Goal: Task Accomplishment & Management: Manage account settings

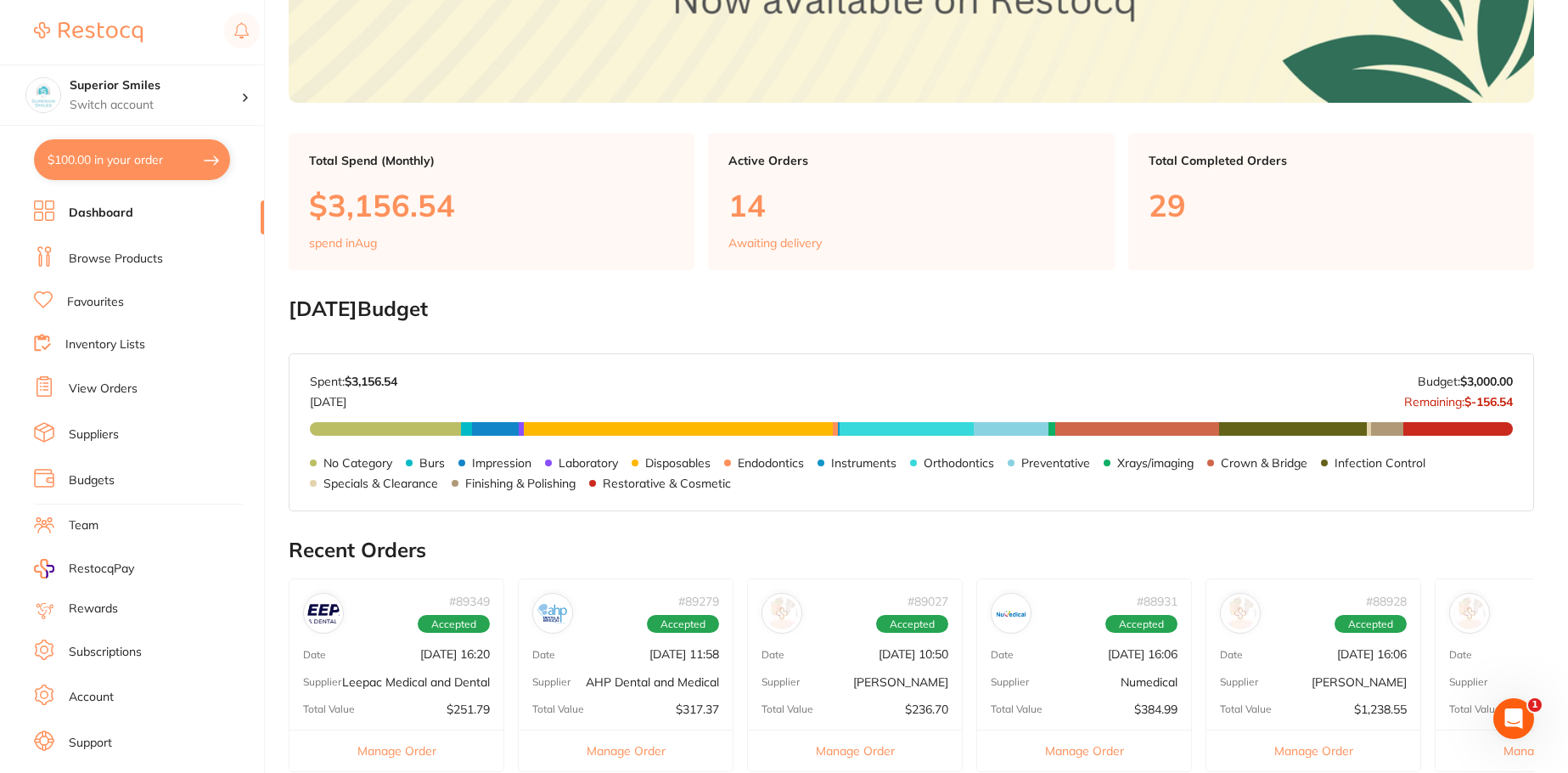
scroll to position [221, 0]
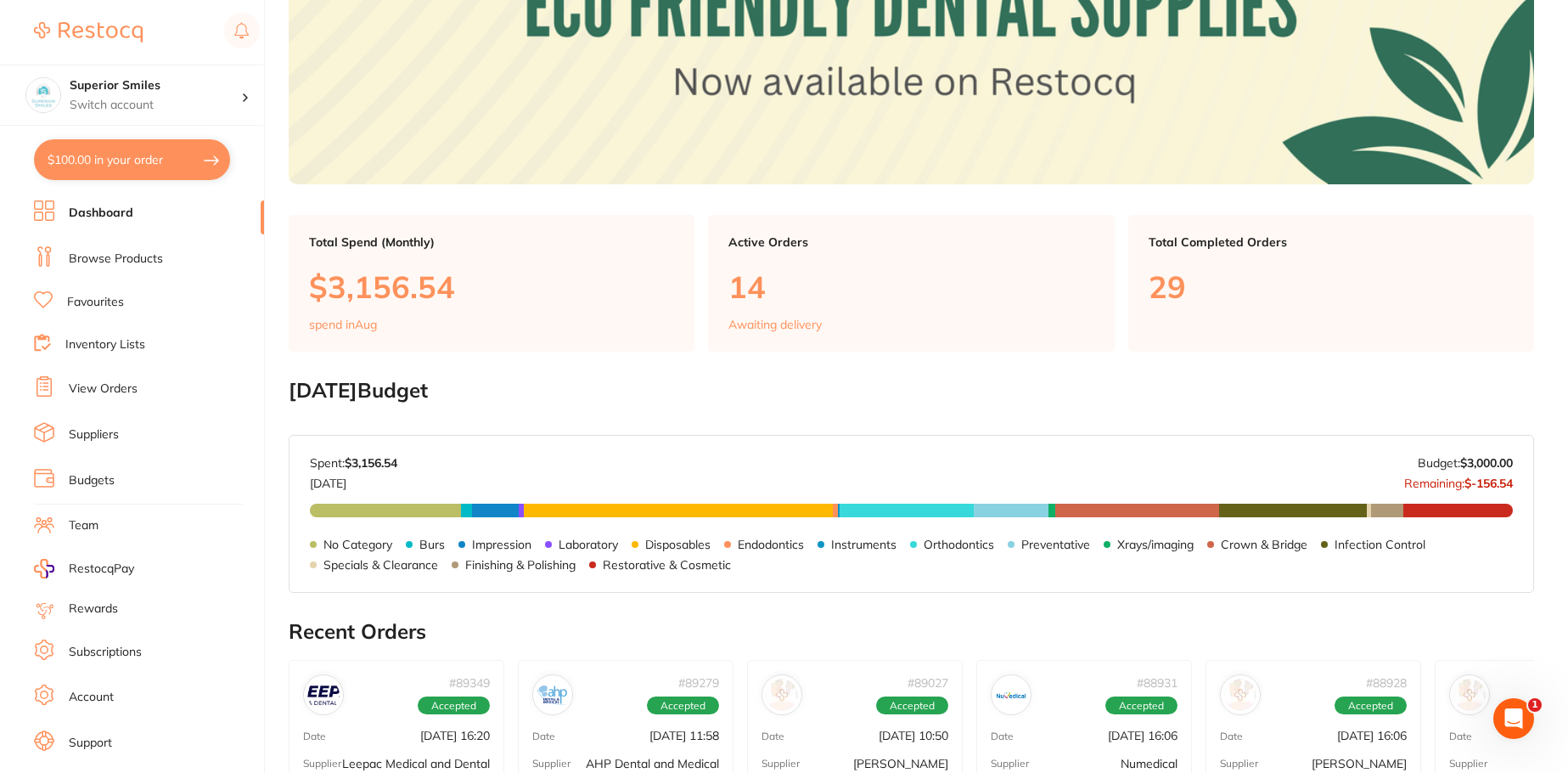
click at [133, 255] on link "Browse Products" at bounding box center [116, 259] width 94 height 17
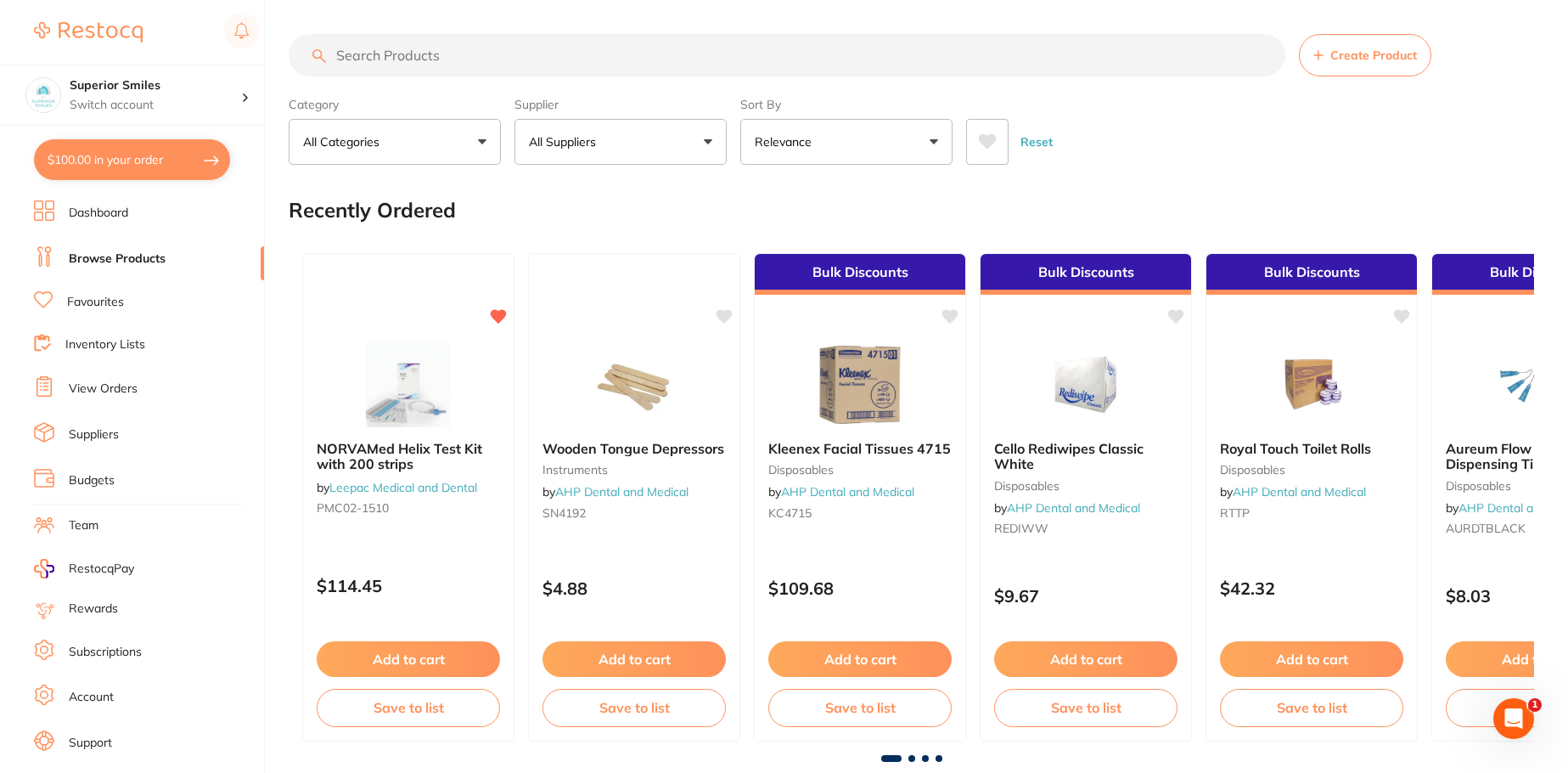
click at [373, 58] on input "search" at bounding box center [787, 55] width 997 height 42
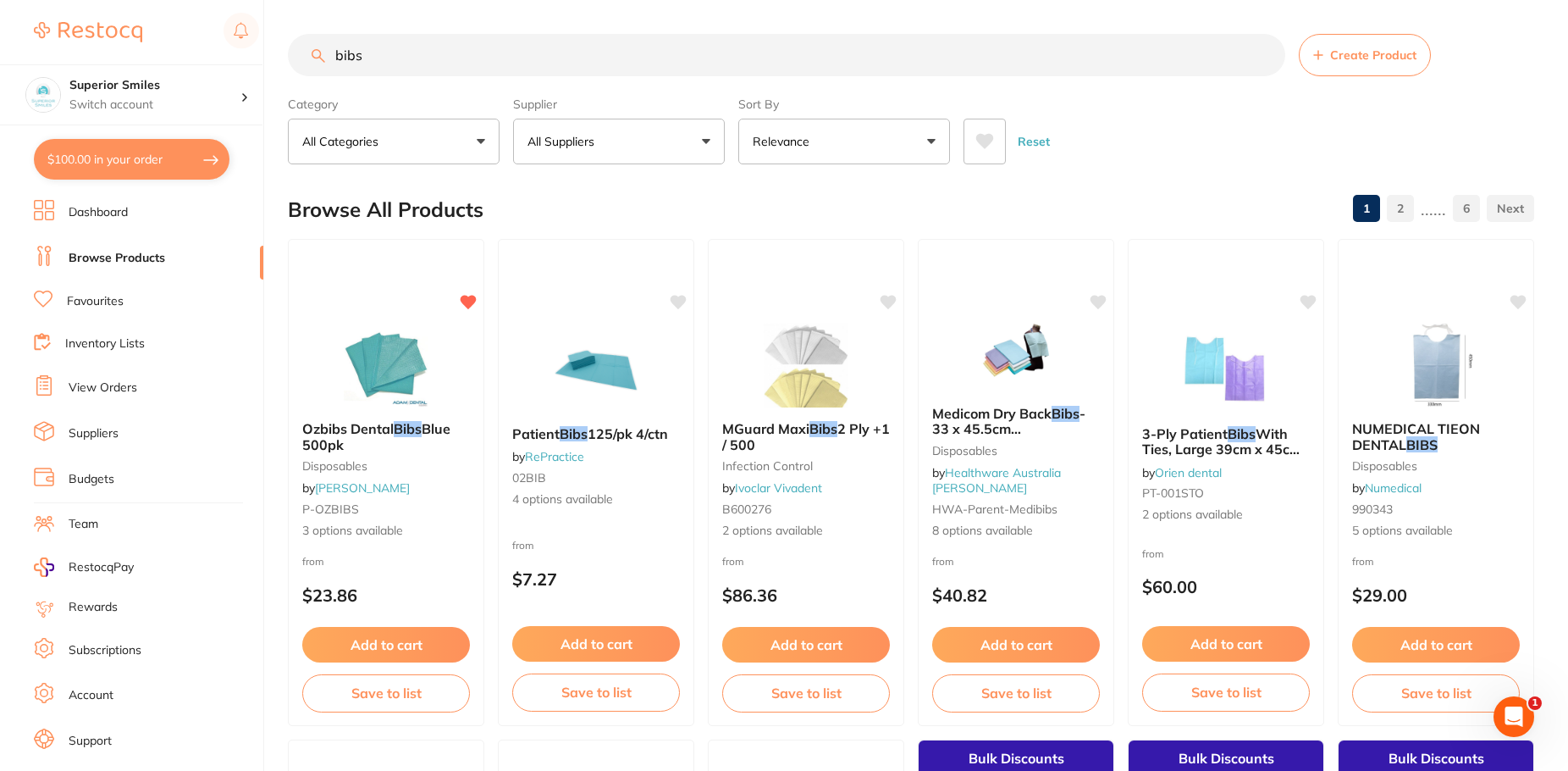
type input "bibs"
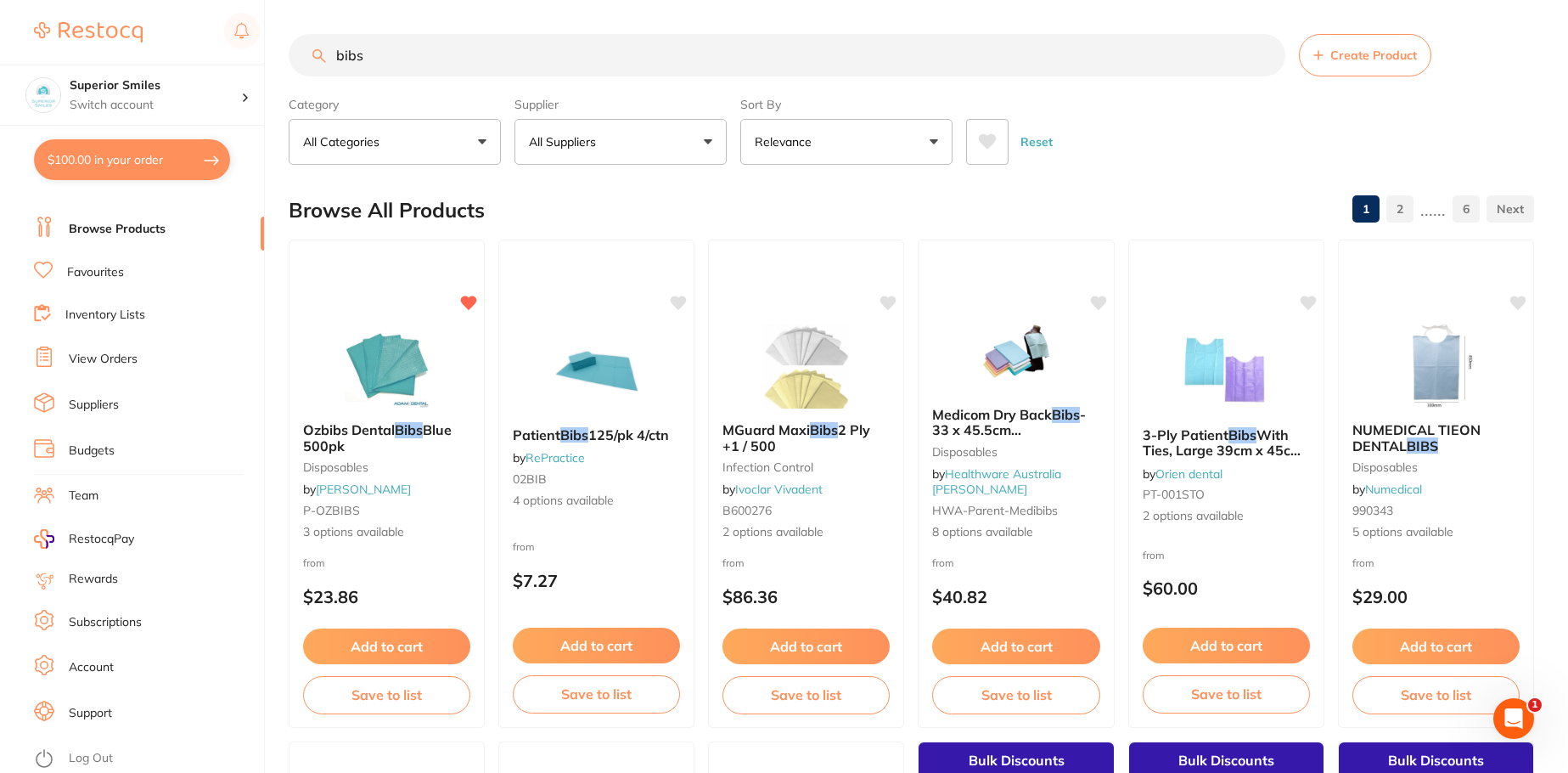
click at [103, 350] on link "View Orders" at bounding box center [103, 358] width 69 height 17
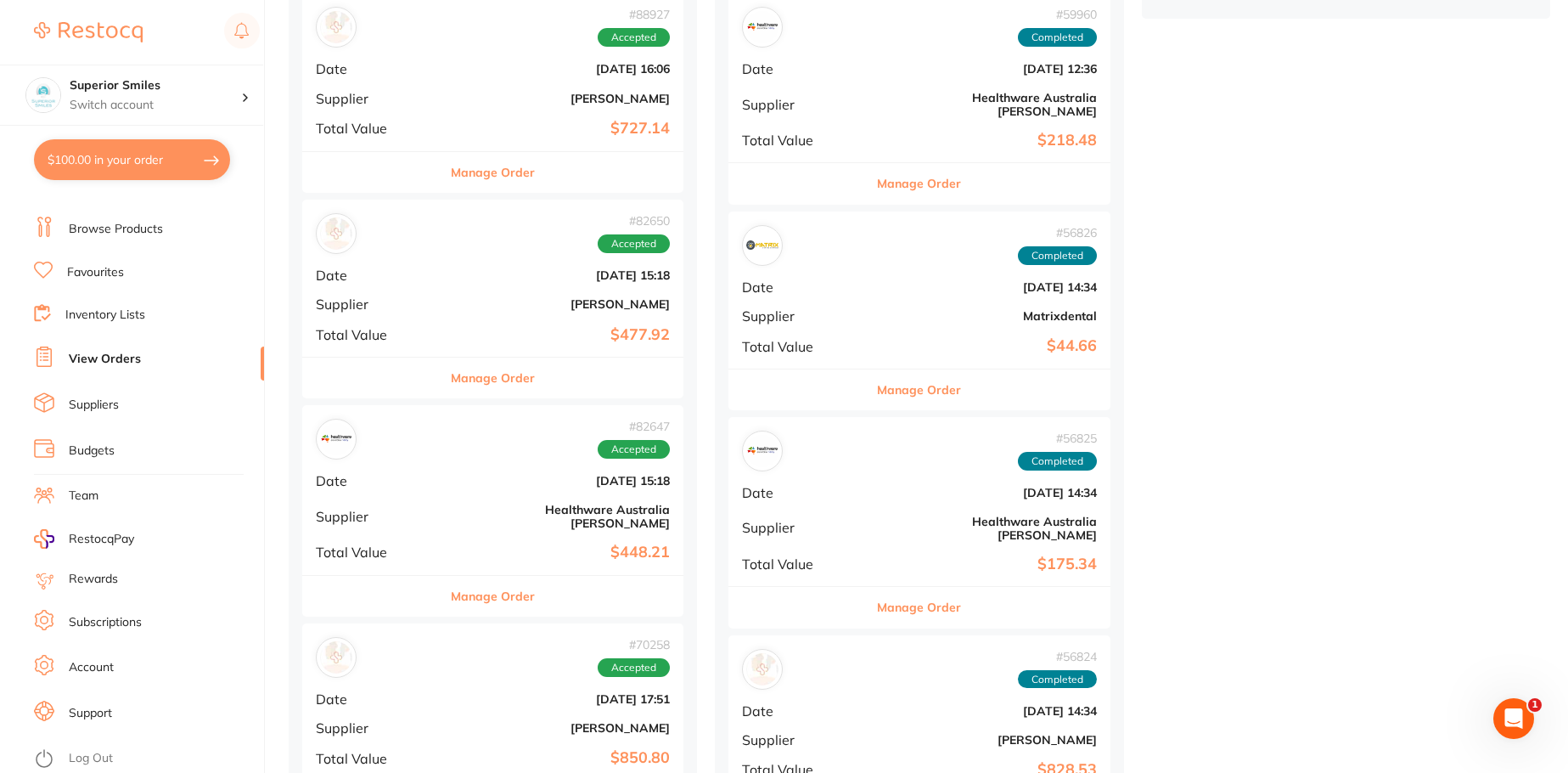
scroll to position [934, 0]
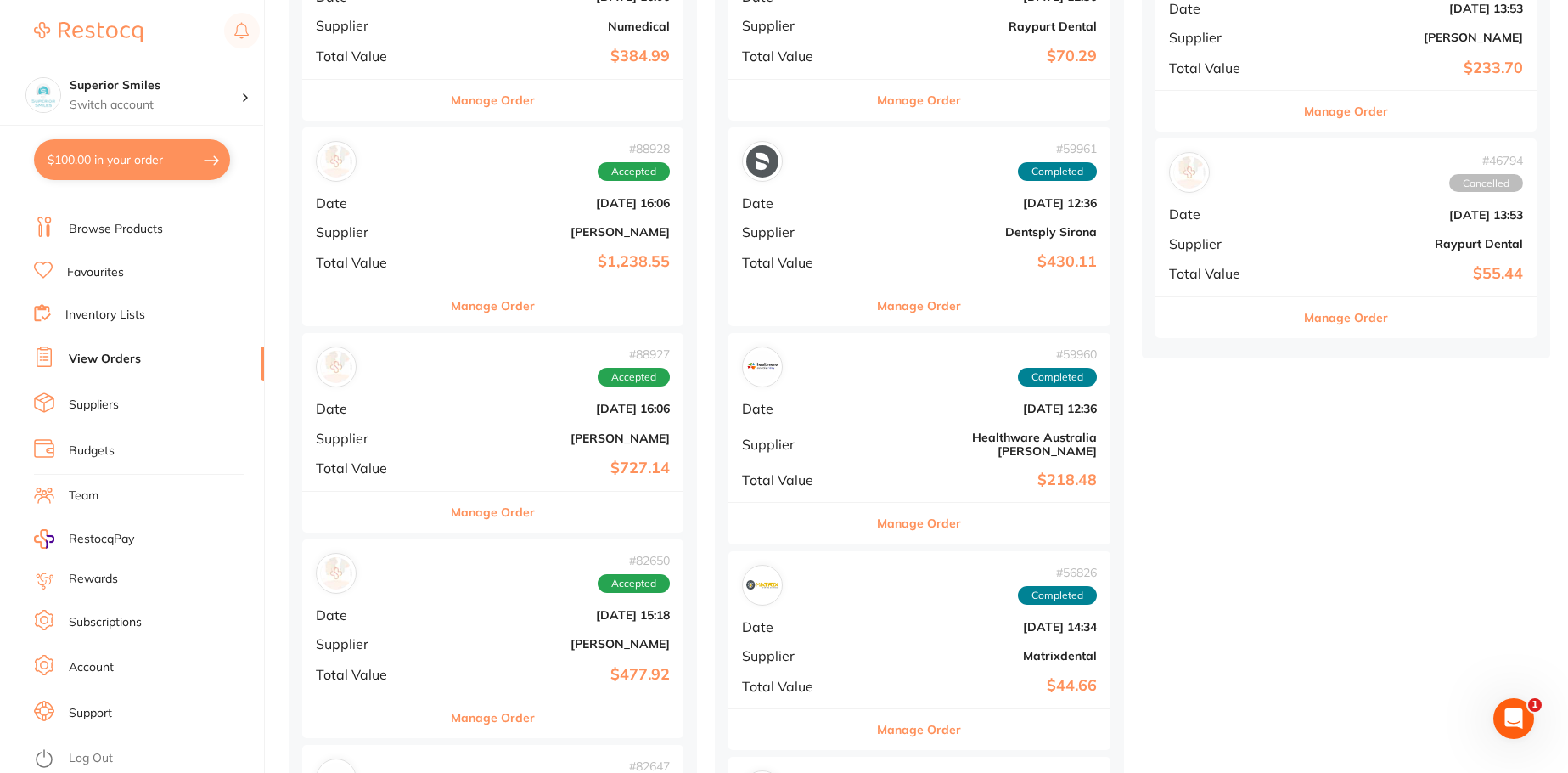
click at [94, 350] on link "View Orders" at bounding box center [105, 358] width 72 height 17
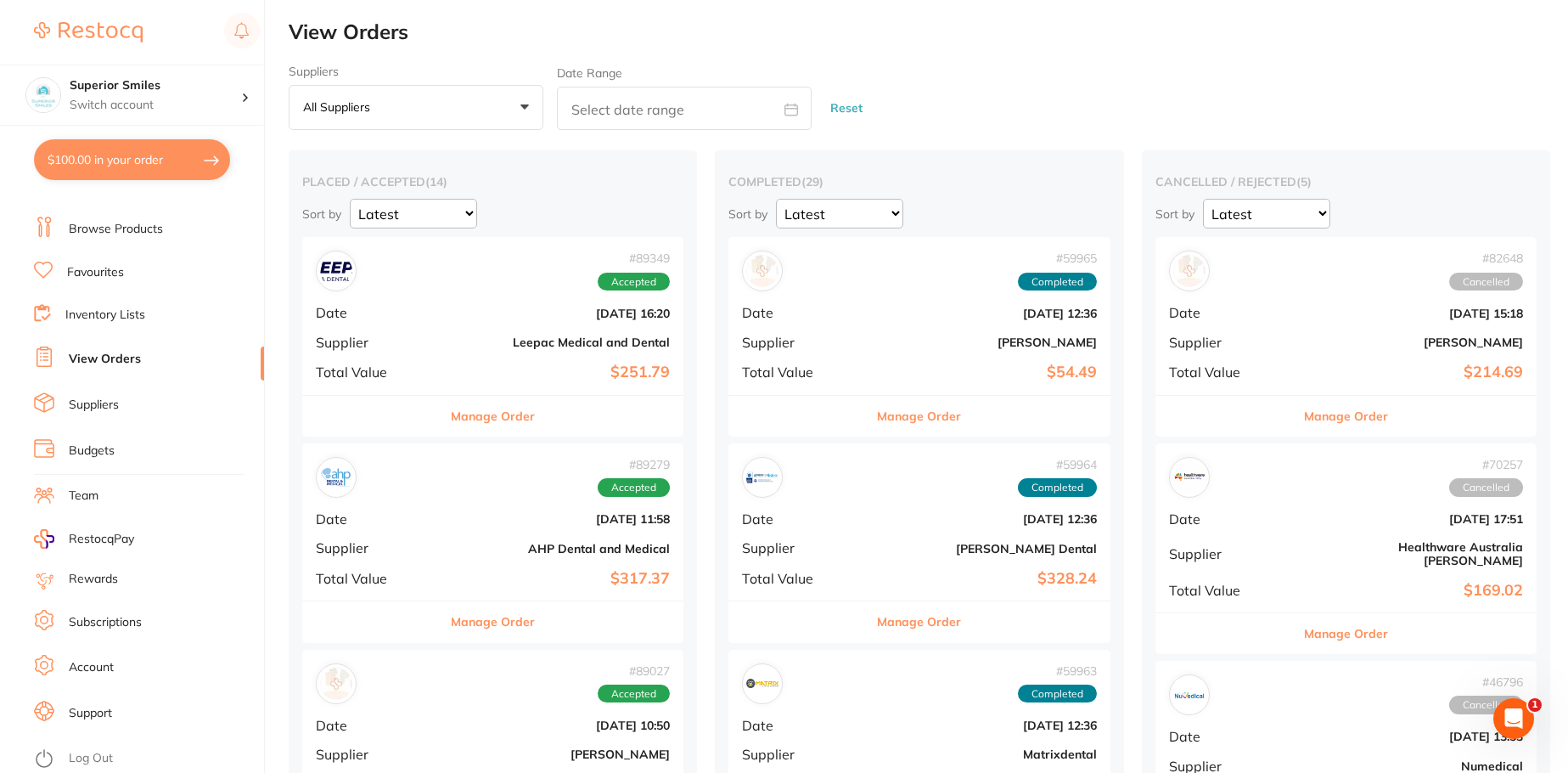
click at [472, 412] on button "Manage Order" at bounding box center [492, 416] width 84 height 41
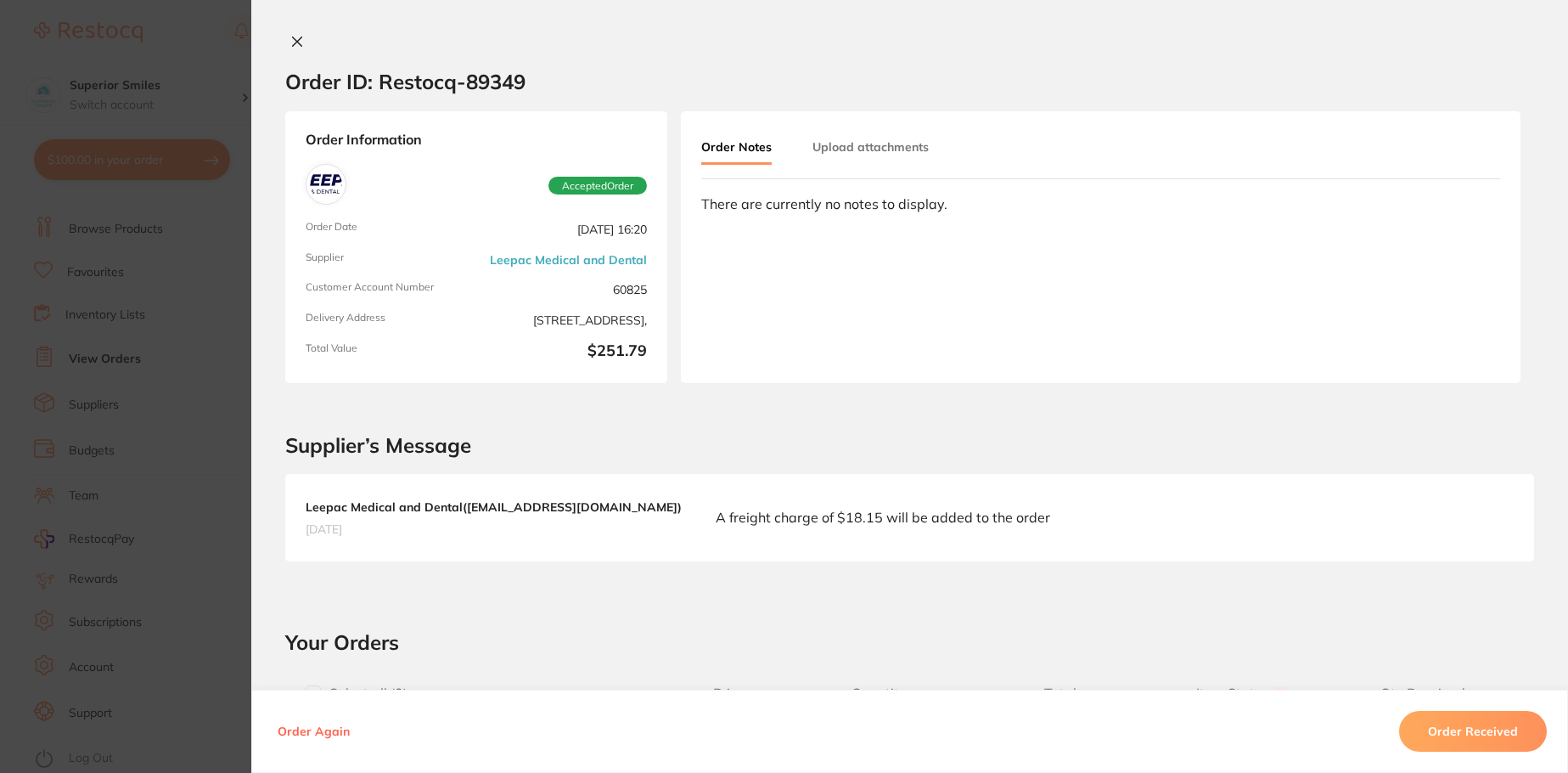
click at [293, 37] on icon at bounding box center [296, 41] width 13 height 13
